Goal: Task Accomplishment & Management: Manage account settings

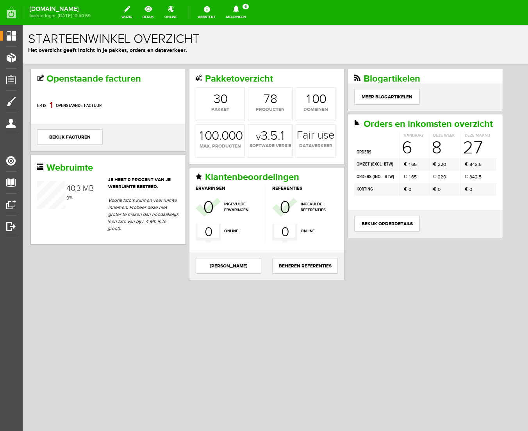
click at [246, 9] on icon at bounding box center [236, 8] width 20 height 7
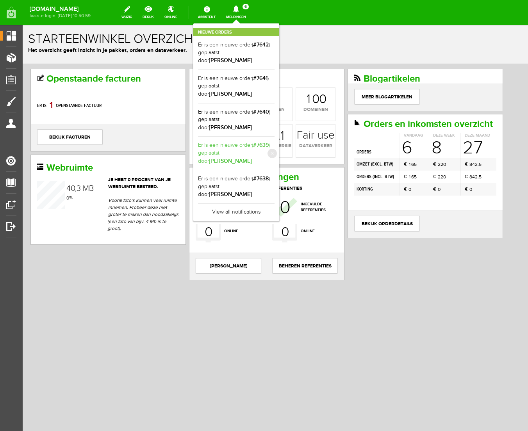
click at [261, 141] on link "Er is een nieuwe order( #7639 ) geplaatst door [PERSON_NAME]" at bounding box center [236, 153] width 77 height 24
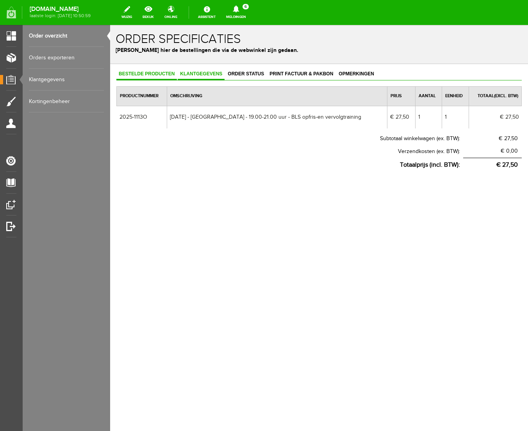
click at [196, 71] on span "Klantgegevens" at bounding box center [201, 73] width 47 height 5
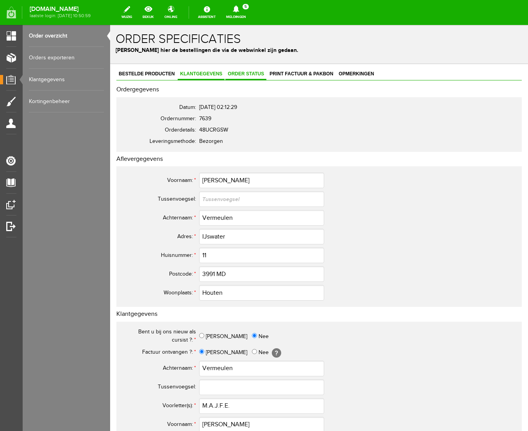
click at [244, 73] on span "Order status" at bounding box center [245, 73] width 41 height 5
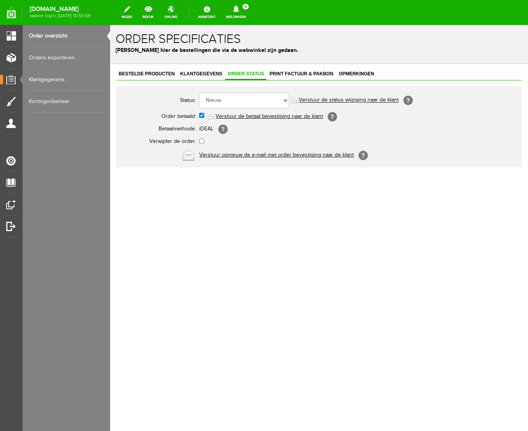
click at [253, 117] on link "Verstuur de betaal bevestiging naar de klant" at bounding box center [269, 116] width 107 height 6
click at [298, 74] on span "Print factuur & pakbon" at bounding box center [301, 73] width 68 height 5
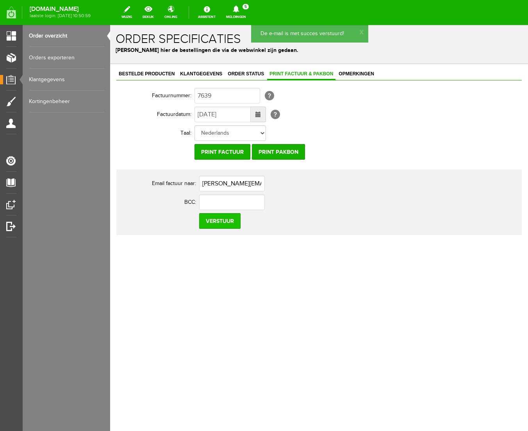
click at [218, 226] on input "Verstuur" at bounding box center [219, 221] width 41 height 16
click at [239, 9] on icon at bounding box center [236, 8] width 6 height 7
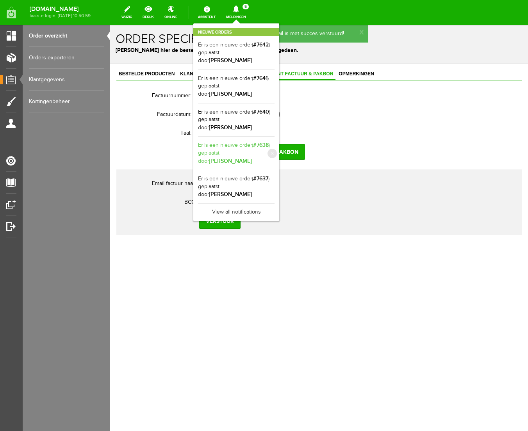
click at [252, 158] on b "[PERSON_NAME]" at bounding box center [230, 161] width 43 height 7
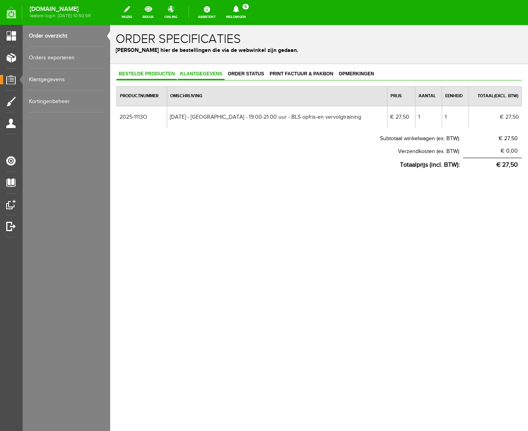
click at [205, 75] on span "Klantgegevens" at bounding box center [201, 73] width 47 height 5
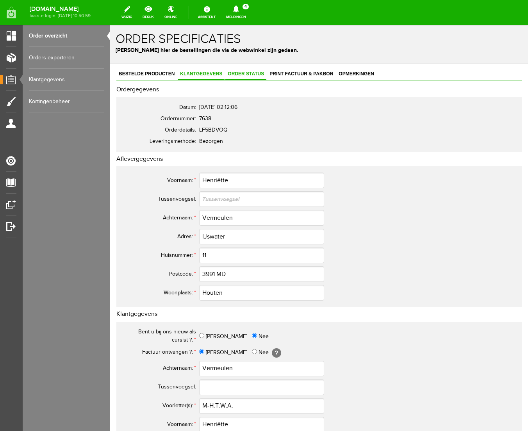
click at [251, 75] on span "Order status" at bounding box center [245, 73] width 41 height 5
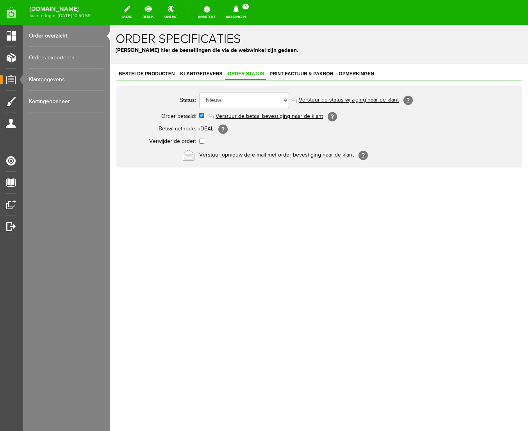
click at [257, 114] on link "Verstuur de betaal bevestiging naar de klant" at bounding box center [269, 116] width 107 height 6
click at [307, 72] on span "Print factuur & pakbon" at bounding box center [301, 73] width 68 height 5
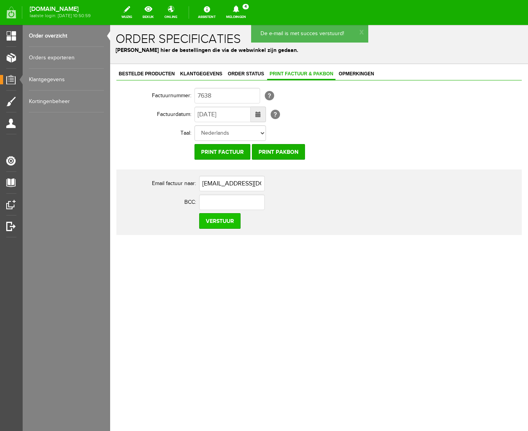
click at [225, 225] on input "Verstuur" at bounding box center [219, 221] width 41 height 16
click at [239, 10] on icon at bounding box center [236, 8] width 6 height 7
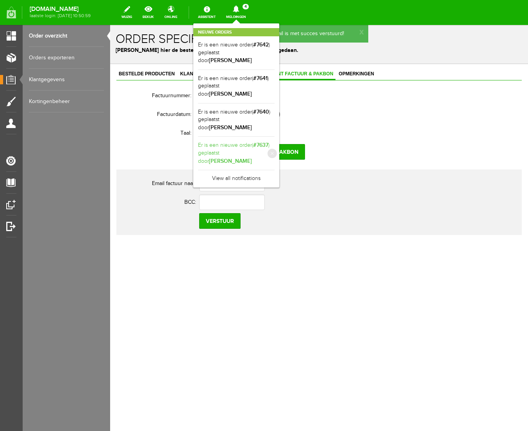
click at [275, 141] on link "Er is een nieuwe order( #7637 ) geplaatst door [PERSON_NAME]" at bounding box center [236, 153] width 77 height 24
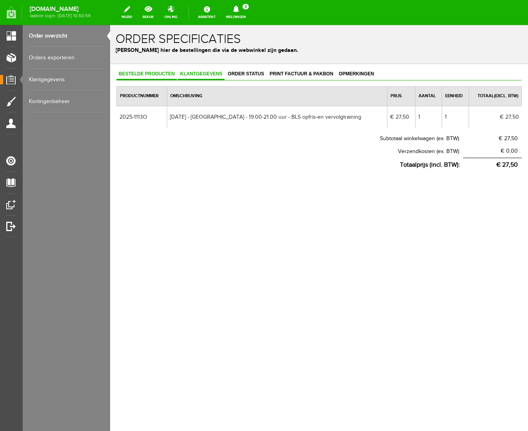
click at [209, 71] on span "Klantgegevens" at bounding box center [201, 73] width 47 height 5
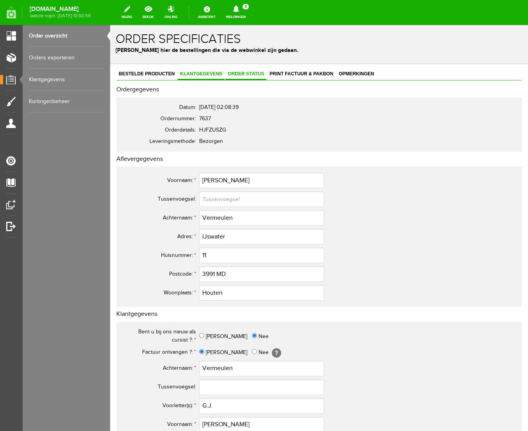
click at [251, 72] on span "Order status" at bounding box center [245, 73] width 41 height 5
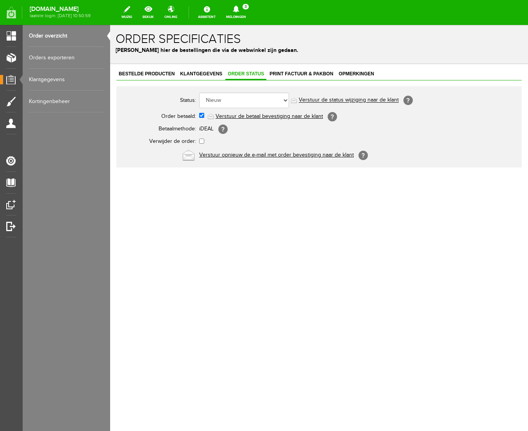
click at [261, 114] on link "Verstuur de betaal bevestiging naar de klant" at bounding box center [269, 116] width 107 height 6
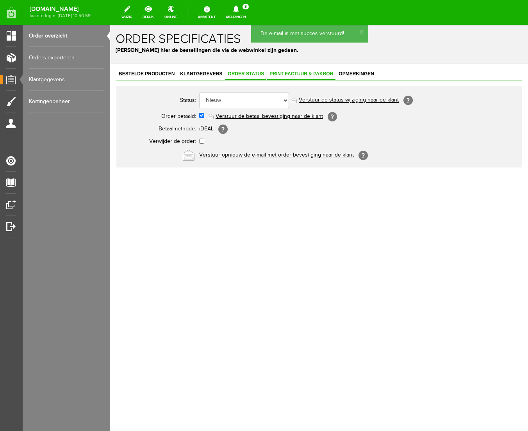
click at [303, 74] on span "Print factuur & pakbon" at bounding box center [301, 73] width 68 height 5
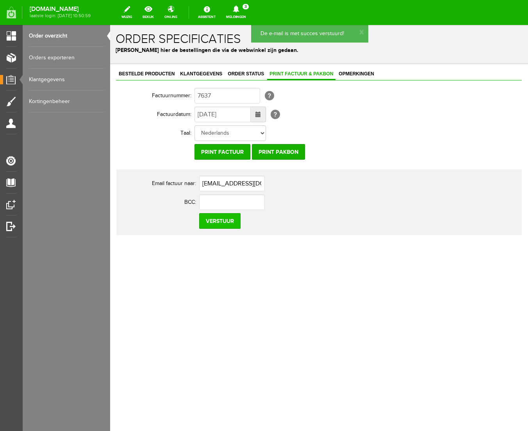
click at [215, 222] on input "Verstuur" at bounding box center [219, 221] width 41 height 16
click at [239, 9] on icon at bounding box center [236, 8] width 6 height 7
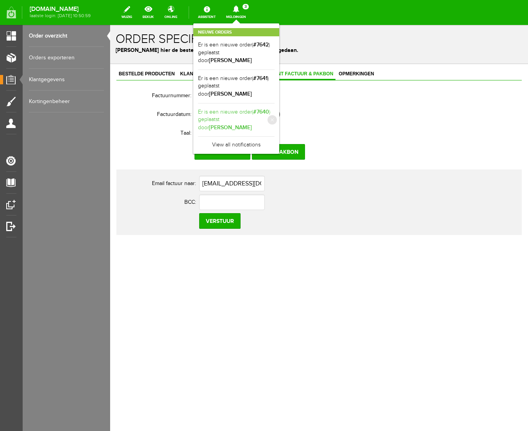
click at [252, 124] on b "[PERSON_NAME]" at bounding box center [230, 127] width 43 height 7
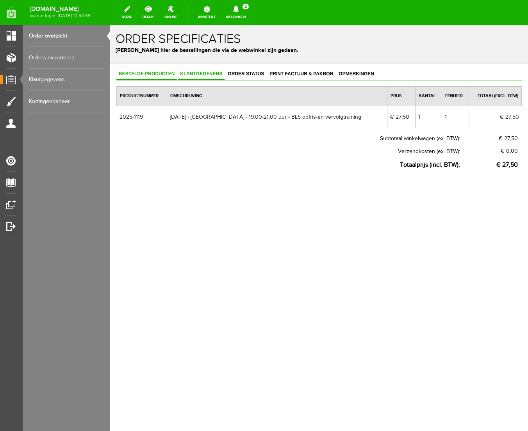
click at [214, 73] on span "Klantgegevens" at bounding box center [201, 73] width 47 height 5
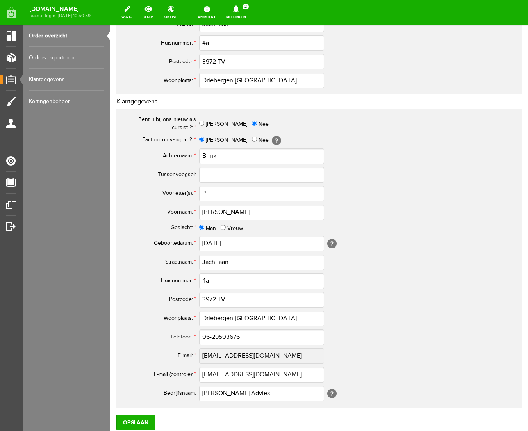
scroll to position [269, 0]
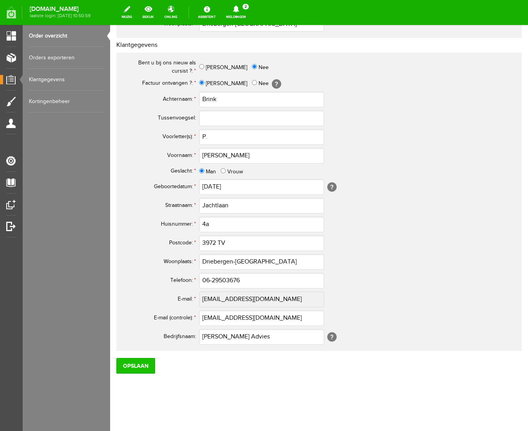
click at [144, 363] on input "Opslaan" at bounding box center [135, 366] width 39 height 16
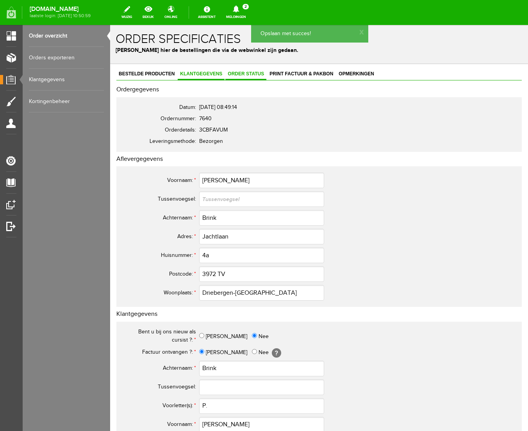
click at [247, 72] on span "Order status" at bounding box center [245, 73] width 41 height 5
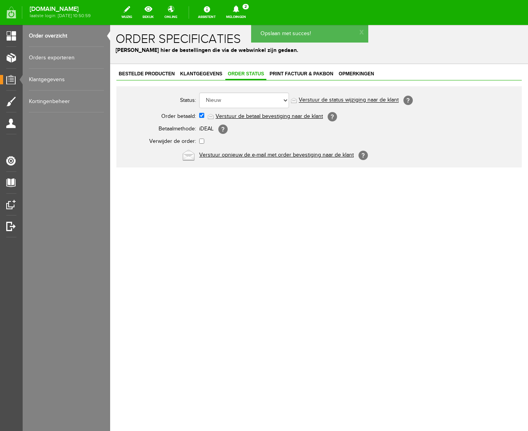
click at [255, 115] on link "Verstuur de betaal bevestiging naar de klant" at bounding box center [269, 116] width 107 height 6
click at [299, 73] on span "Print factuur & pakbon" at bounding box center [301, 73] width 68 height 5
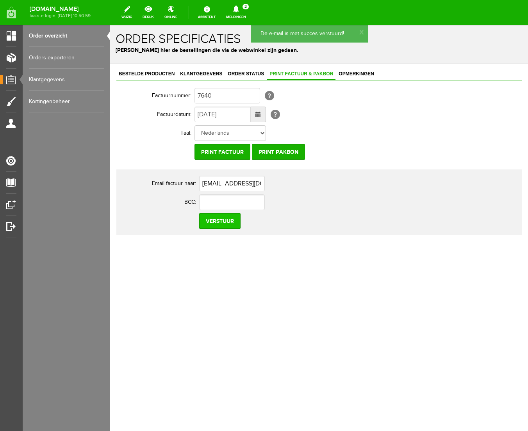
click at [222, 223] on input "Verstuur" at bounding box center [219, 221] width 41 height 16
click at [239, 6] on icon at bounding box center [236, 8] width 6 height 7
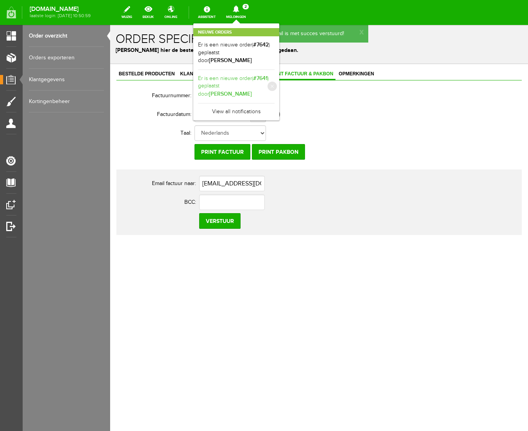
click at [252, 91] on b "[PERSON_NAME]" at bounding box center [230, 94] width 43 height 7
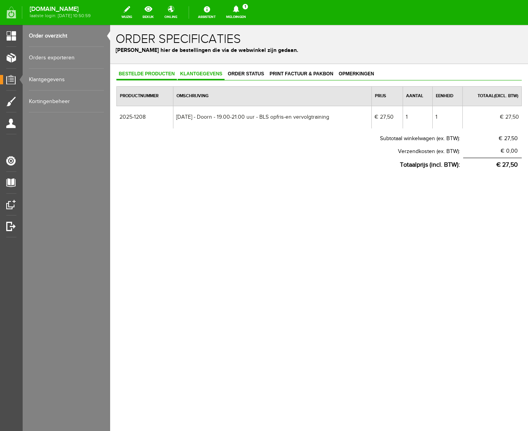
click at [204, 73] on span "Klantgegevens" at bounding box center [201, 73] width 47 height 5
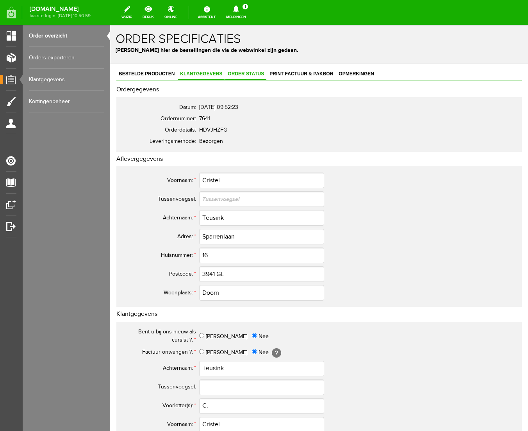
click at [242, 71] on span "Order status" at bounding box center [245, 73] width 41 height 5
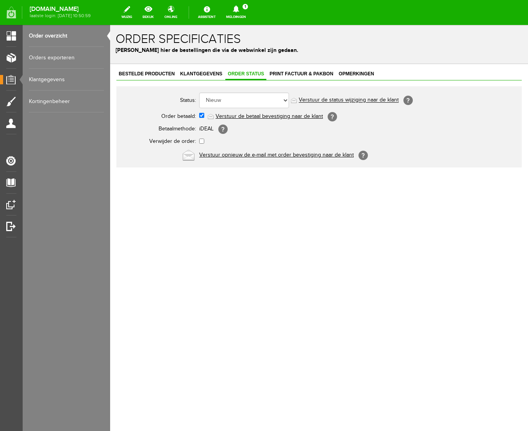
click at [267, 116] on link "Verstuur de betaal bevestiging naar de klant" at bounding box center [269, 116] width 107 height 6
click at [239, 7] on icon at bounding box center [236, 8] width 6 height 7
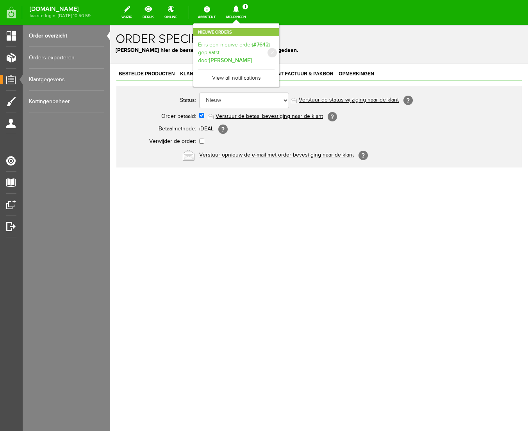
click at [275, 46] on link "Er is een nieuwe order( #7642 ) geplaatst door [PERSON_NAME]" at bounding box center [236, 53] width 77 height 24
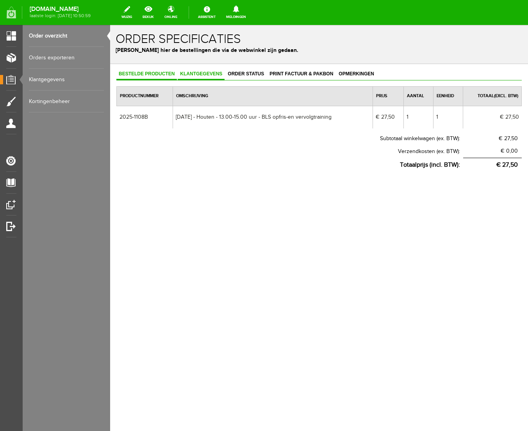
click at [211, 75] on span "Klantgegevens" at bounding box center [201, 73] width 47 height 5
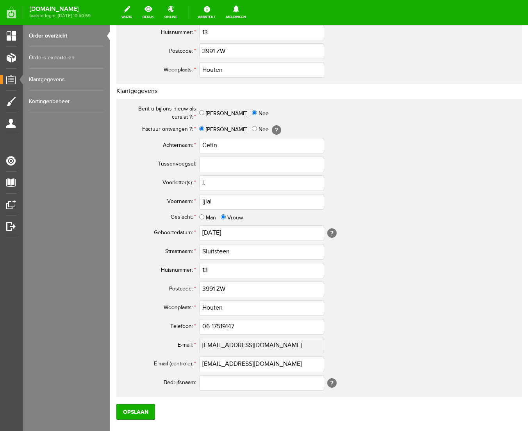
scroll to position [269, 0]
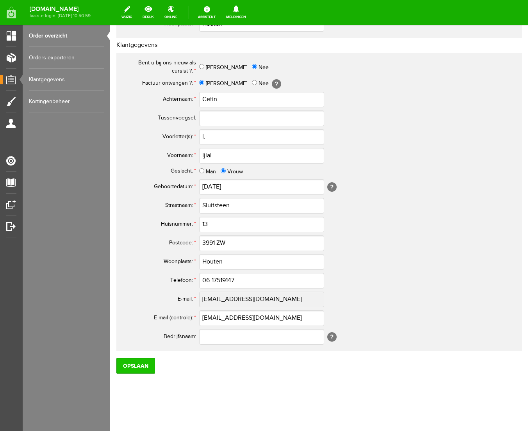
click at [141, 370] on input "Opslaan" at bounding box center [135, 366] width 39 height 16
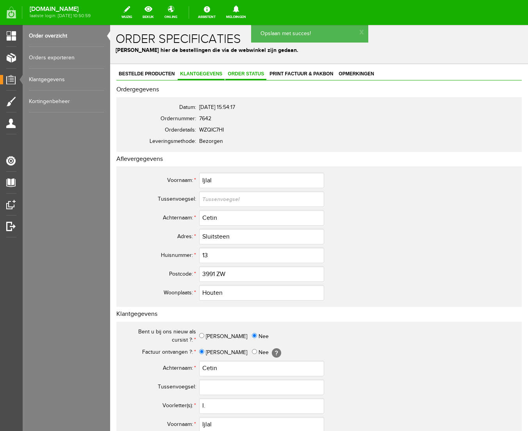
click at [248, 74] on span "Order status" at bounding box center [245, 73] width 41 height 5
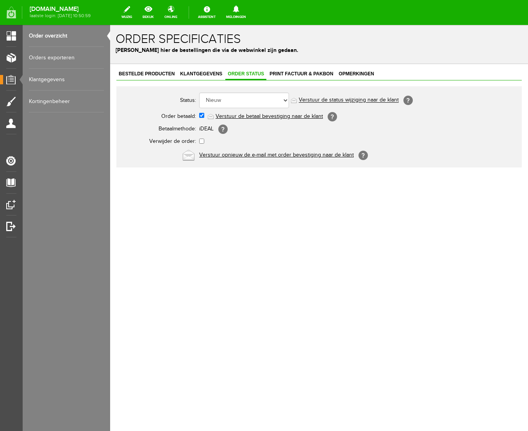
click at [254, 116] on link "Verstuur de betaal bevestiging naar de klant" at bounding box center [269, 116] width 107 height 6
click at [299, 75] on span "Print factuur & pakbon" at bounding box center [301, 73] width 68 height 5
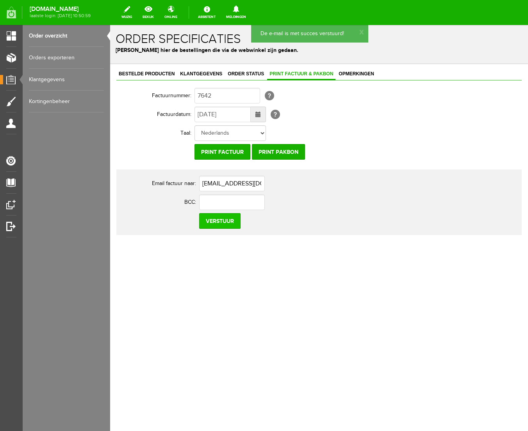
click at [223, 225] on input "Verstuur" at bounding box center [219, 221] width 41 height 16
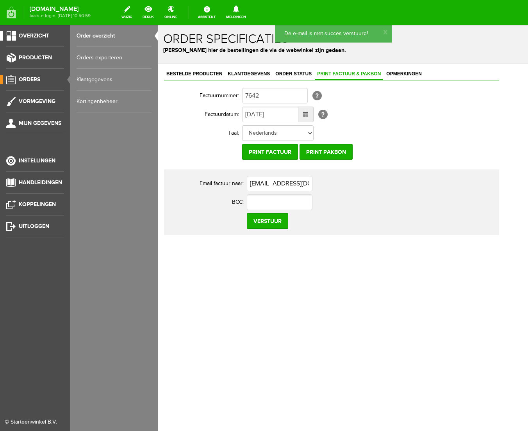
click at [35, 37] on span "Overzicht" at bounding box center [34, 35] width 30 height 7
